Goal: Use online tool/utility: Utilize a website feature to perform a specific function

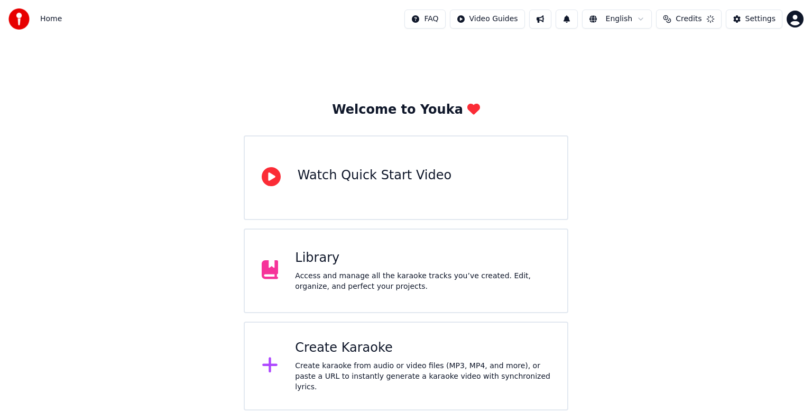
click at [309, 363] on div "Create Karaoke Create karaoke from audio or video files (MP3, MP4, and more), o…" at bounding box center [422, 365] width 255 height 53
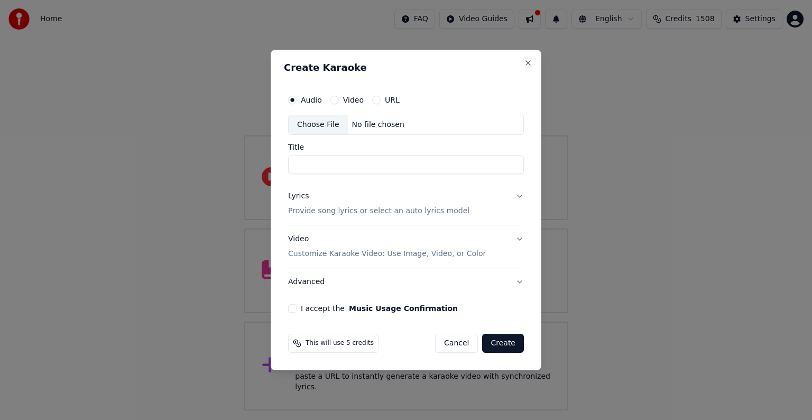
click at [368, 125] on div "No file chosen" at bounding box center [378, 124] width 61 height 11
type input "**********"
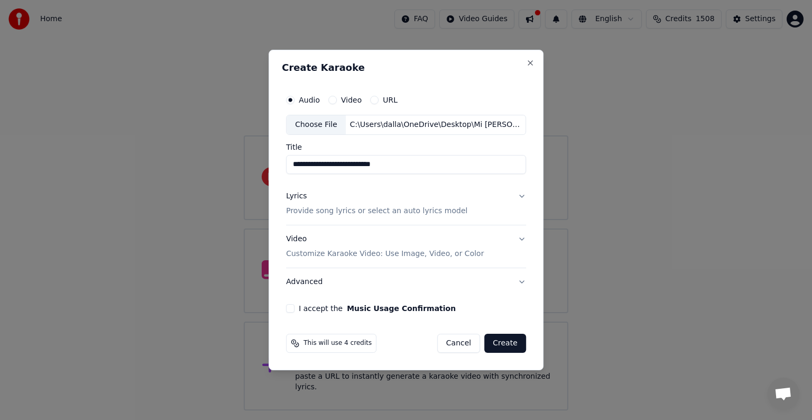
click at [357, 208] on p "Provide song lyrics or select an auto lyrics model" at bounding box center [376, 211] width 181 height 11
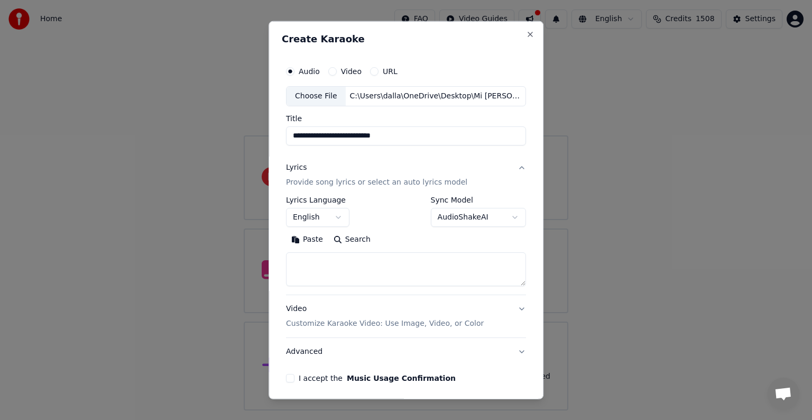
click at [309, 241] on button "Paste" at bounding box center [307, 239] width 42 height 17
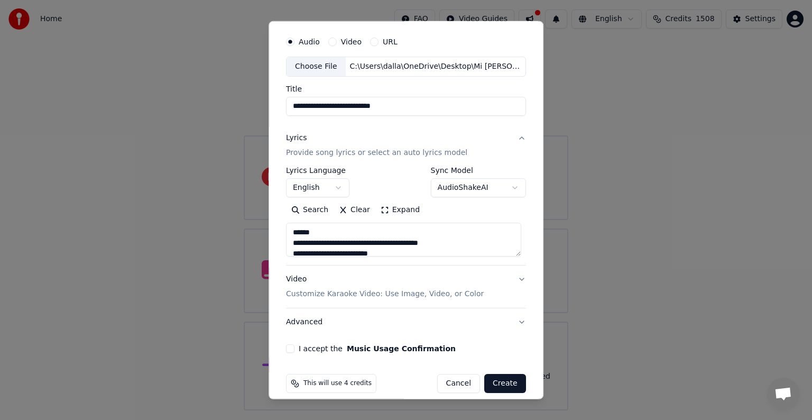
scroll to position [40, 0]
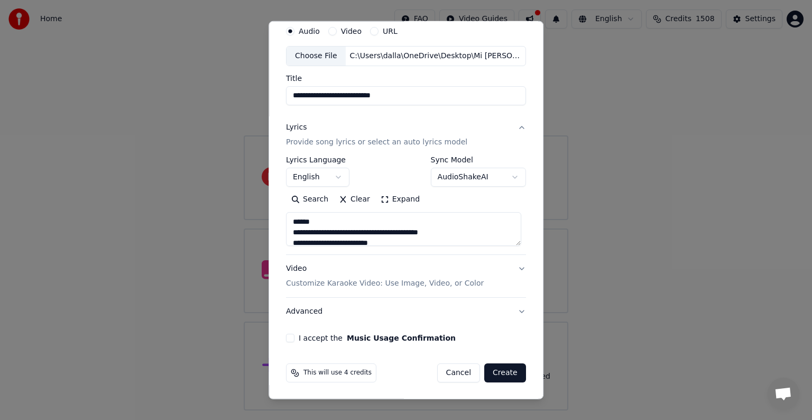
click at [385, 283] on p "Customize Karaoke Video: Use Image, Video, or Color" at bounding box center [385, 283] width 198 height 11
type textarea "**********"
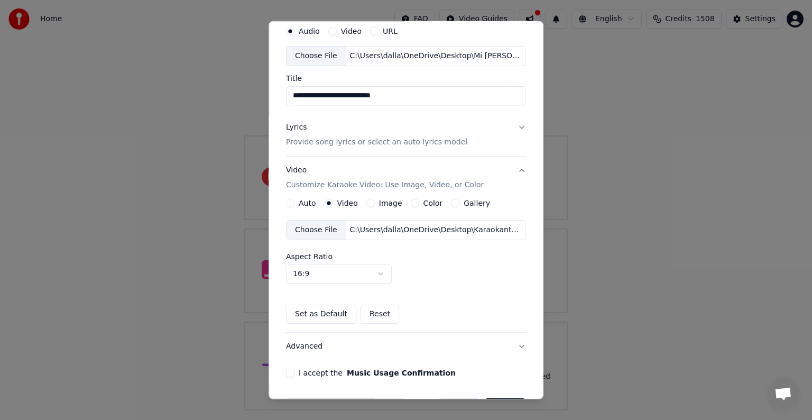
click at [371, 228] on div "C:\Users\dalla\OneDrive\Desktop\Karaokanta Music\programas para kareoke player\…" at bounding box center [436, 230] width 180 height 11
click at [291, 372] on button "I accept the Music Usage Confirmation" at bounding box center [290, 372] width 8 height 8
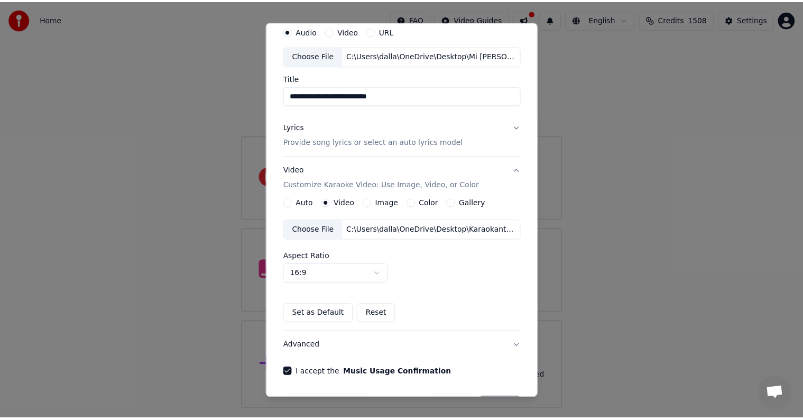
scroll to position [75, 0]
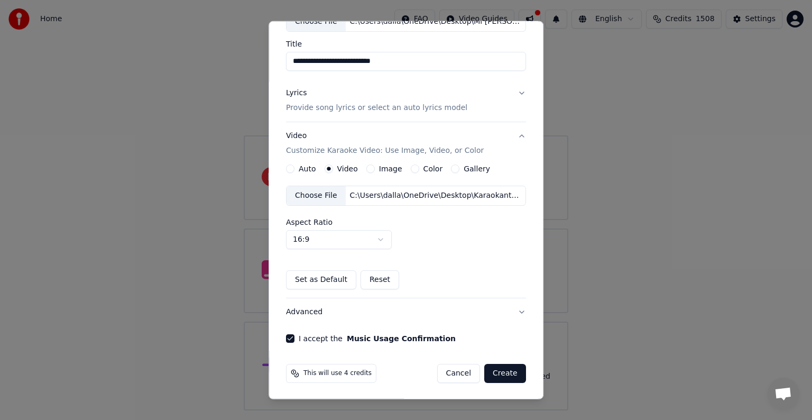
click at [496, 373] on button "Create" at bounding box center [505, 373] width 42 height 19
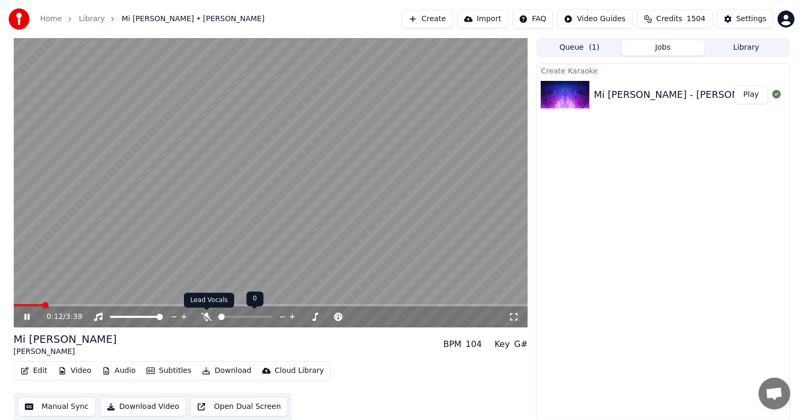
click at [203, 316] on icon at bounding box center [206, 316] width 11 height 8
click at [14, 305] on span at bounding box center [17, 305] width 6 height 6
click at [206, 314] on icon at bounding box center [207, 316] width 6 height 8
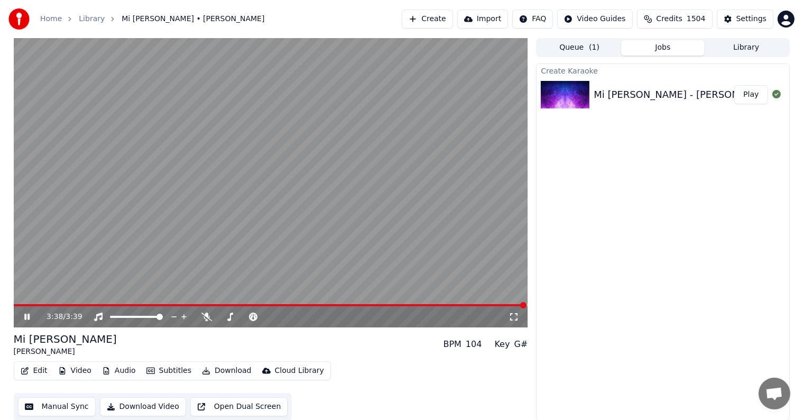
click at [216, 368] on button "Download" at bounding box center [227, 370] width 58 height 15
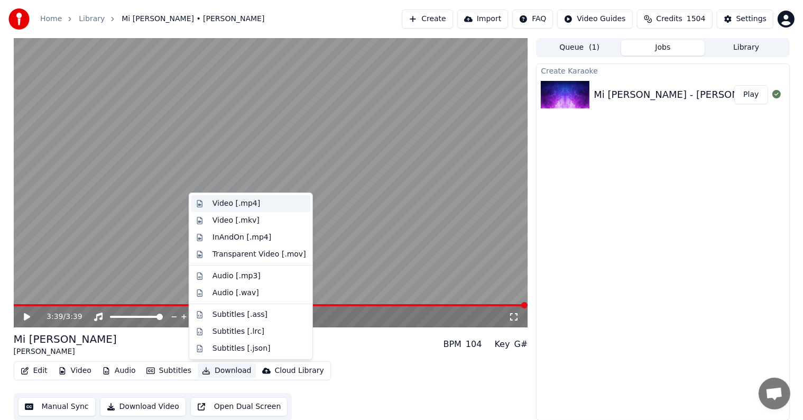
click at [224, 204] on div "Video [.mp4]" at bounding box center [236, 203] width 48 height 11
